Goal: Transaction & Acquisition: Purchase product/service

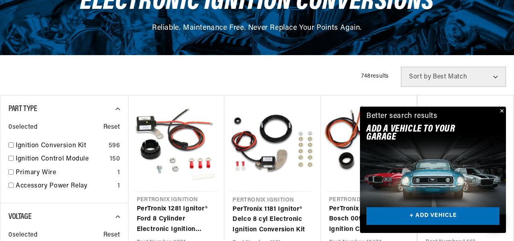
scroll to position [0, 244]
click at [501, 111] on button "Close" at bounding box center [501, 111] width 10 height 10
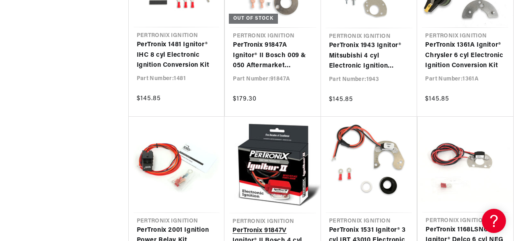
scroll to position [2411, 0]
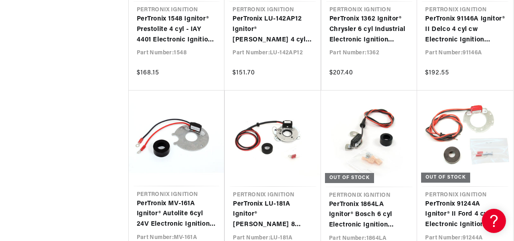
scroll to position [0, 244]
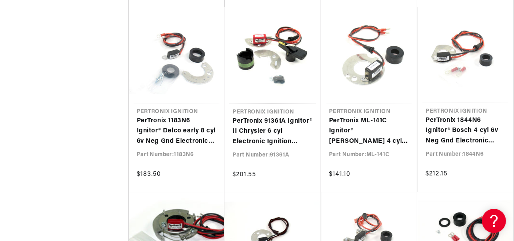
scroll to position [0, 244]
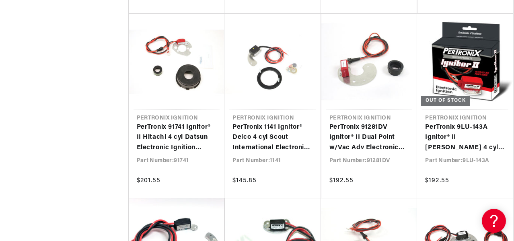
drag, startPoint x: 514, startPoint y: 197, endPoint x: 514, endPoint y: 214, distance: 17.7
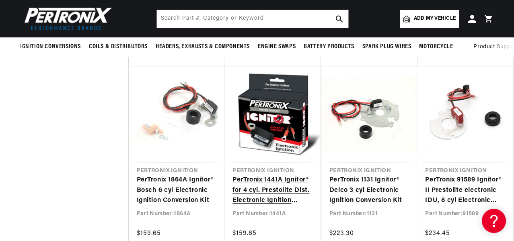
scroll to position [0, 244]
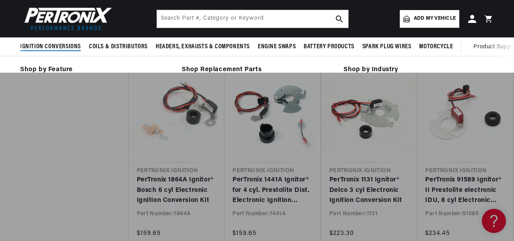
click at [61, 47] on span "Ignition Conversions" at bounding box center [50, 47] width 61 height 8
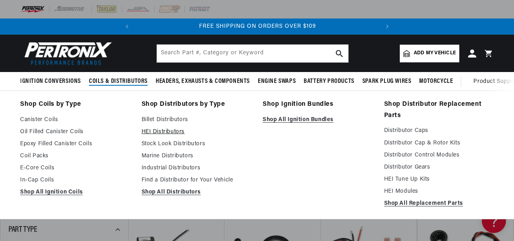
click at [152, 131] on link "HEI Distributors" at bounding box center [196, 132] width 110 height 10
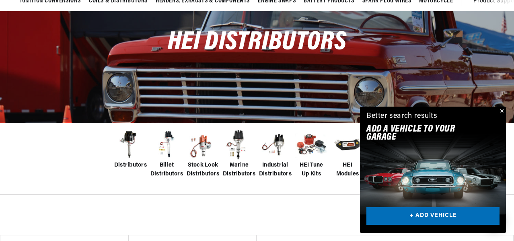
scroll to position [0, 244]
click at [501, 110] on button "Close" at bounding box center [501, 111] width 10 height 10
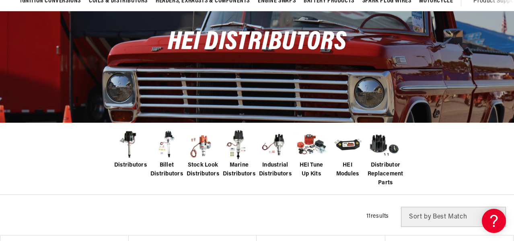
scroll to position [0, 0]
click at [134, 164] on span "Distributors" at bounding box center [130, 165] width 33 height 9
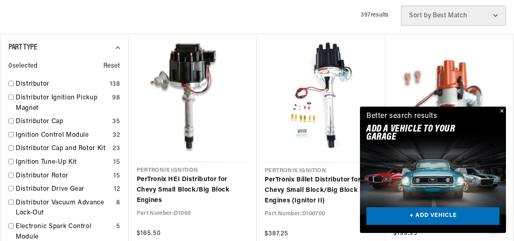
scroll to position [0, 244]
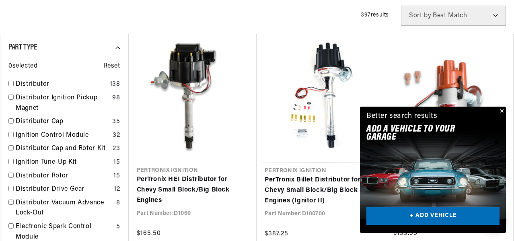
click at [438, 215] on link "+ ADD VEHICLE" at bounding box center [432, 216] width 133 height 18
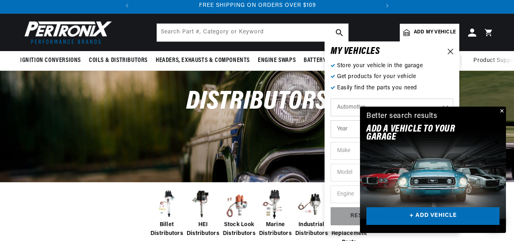
scroll to position [0, 0]
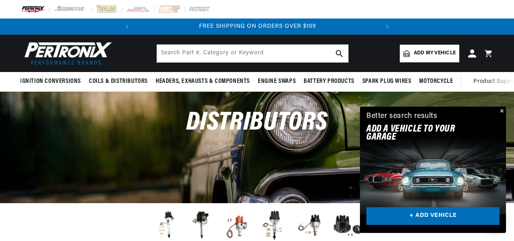
click at [500, 111] on button "Close" at bounding box center [501, 111] width 10 height 10
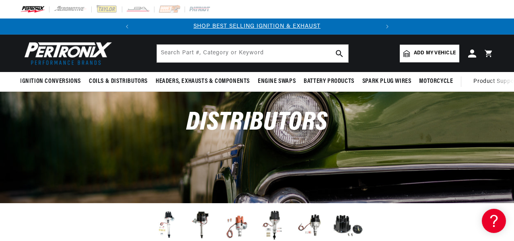
click at [422, 53] on span "Add my vehicle" at bounding box center [435, 53] width 42 height 8
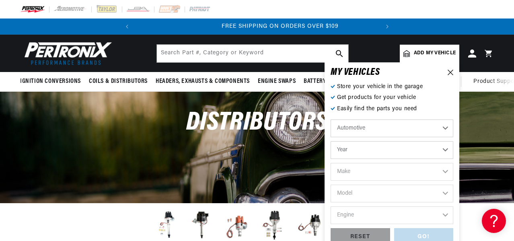
scroll to position [0, 244]
click at [393, 150] on select "Year 2026 2025 2024 2023 2022 2021 2020 2019 2018 2017 2016 2015 2014 2013 2012…" at bounding box center [391, 150] width 123 height 18
select select "1977"
click at [330, 141] on select "Year 2026 2025 2024 2023 2022 2021 2020 2019 2018 2017 2016 2015 2014 2013 2012…" at bounding box center [391, 150] width 123 height 18
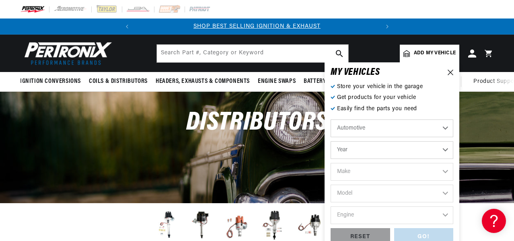
select select "1977"
click at [385, 170] on select "Make Alfa Romeo American Motors Audi Avanti BMW Buick Cadillac Checker Chevrole…" at bounding box center [391, 172] width 123 height 18
select select "Jeep"
click at [330, 163] on select "Make Alfa Romeo American Motors Audi Avanti BMW Buick Cadillac Checker Chevrole…" at bounding box center [391, 172] width 123 height 18
select select "Jeep"
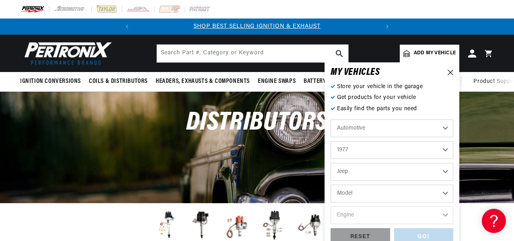
click at [394, 193] on select "Model Cherokee CJ5 CJ7 J10 J20 Wagoneer" at bounding box center [391, 193] width 123 height 18
select select "CJ7"
click at [330, 184] on select "Model Cherokee CJ5 CJ7 J10 J20 Wagoneer" at bounding box center [391, 193] width 123 height 18
select select "CJ7"
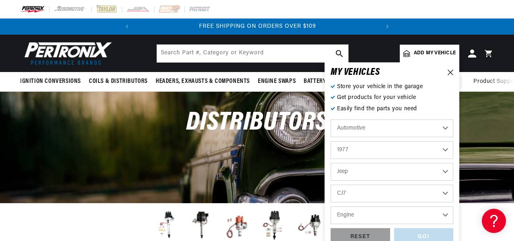
click at [405, 212] on select "Engine 3.8L 4.2L 5.0L" at bounding box center [391, 215] width 123 height 18
select select "5.0L"
click at [330, 206] on select "Engine 3.8L 4.2L 5.0L" at bounding box center [391, 215] width 123 height 18
select select "5.0L"
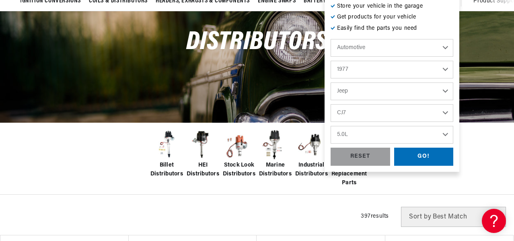
scroll to position [0, 0]
click at [421, 154] on div "GO!" at bounding box center [423, 156] width 59 height 18
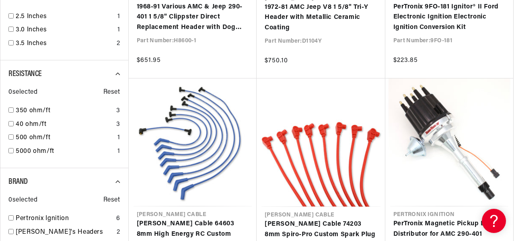
scroll to position [764, 0]
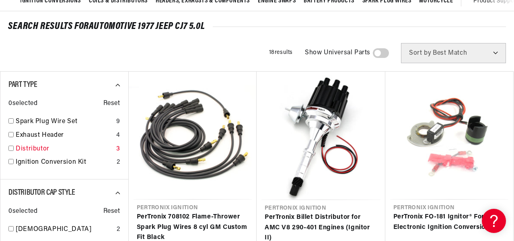
click at [12, 149] on input "checkbox" at bounding box center [10, 147] width 5 height 5
checkbox input "true"
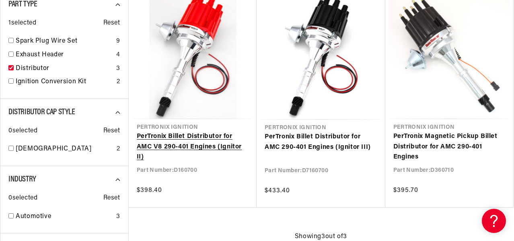
scroll to position [0, 2]
click at [204, 142] on link "PerTronix Billet Distributor for AMC V8 290-401 Engines (Ignitor II)" at bounding box center [193, 146] width 112 height 31
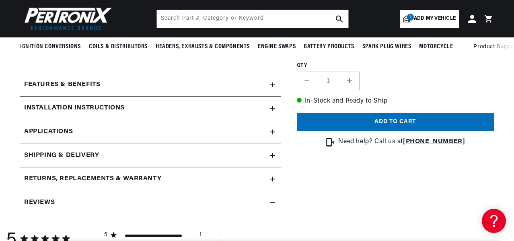
scroll to position [281, 0]
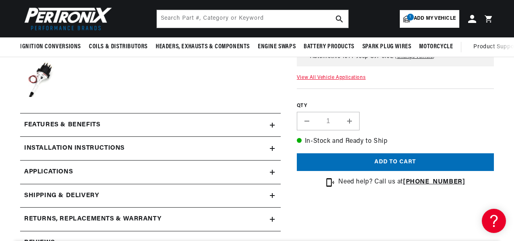
click at [271, 147] on icon at bounding box center [272, 148] width 5 height 5
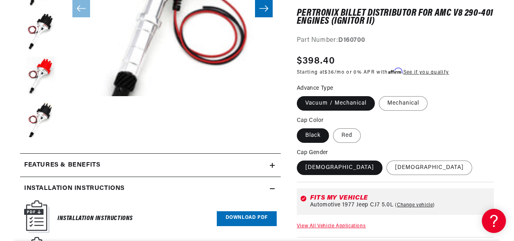
scroll to position [0, 0]
click at [271, 164] on icon at bounding box center [272, 165] width 5 height 5
